Goal: Transaction & Acquisition: Obtain resource

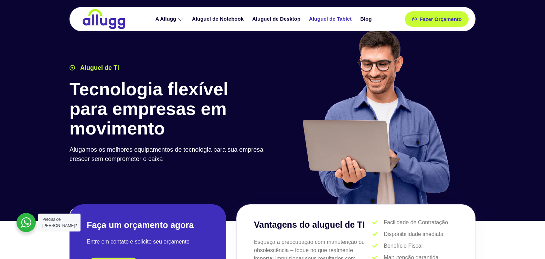
click at [334, 20] on link "Aluguel de Tablet" at bounding box center [331, 19] width 51 height 12
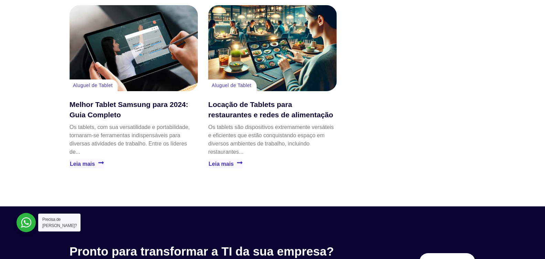
scroll to position [1298, 0]
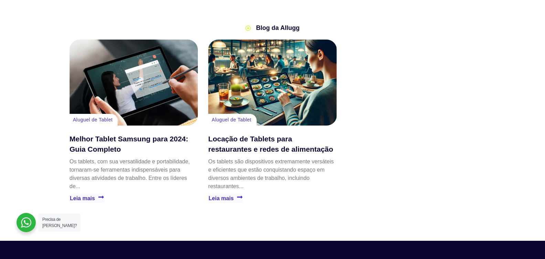
click at [226, 119] on link "Aluguel de Tablet" at bounding box center [232, 120] width 40 height 6
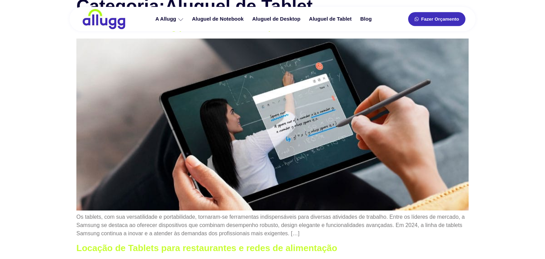
click at [426, 15] on link "Fazer Orçamento" at bounding box center [436, 19] width 57 height 14
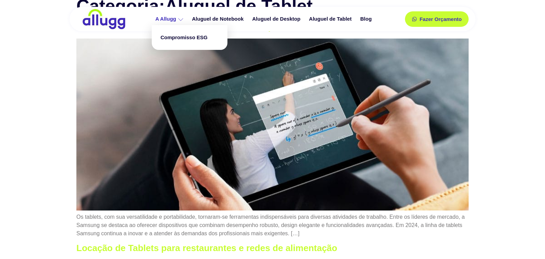
click at [180, 19] on icon at bounding box center [180, 19] width 5 height 5
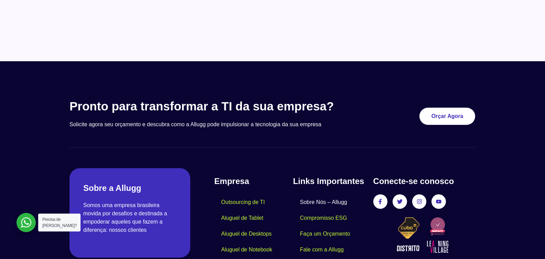
scroll to position [646, 0]
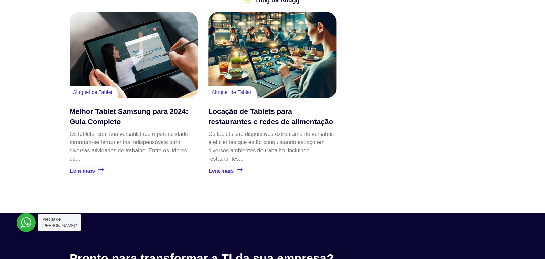
scroll to position [1298, 0]
